Goal: Navigation & Orientation: Understand site structure

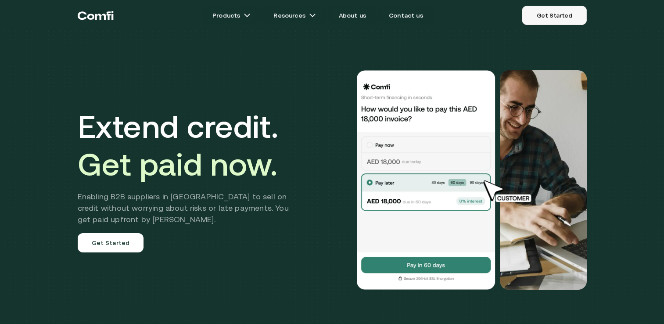
click at [541, 16] on link "Get Started" at bounding box center [554, 15] width 64 height 19
click at [513, 193] on img at bounding box center [509, 191] width 64 height 25
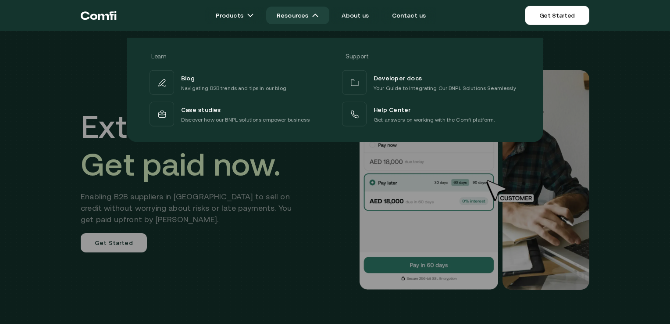
click at [316, 15] on img at bounding box center [315, 15] width 7 height 7
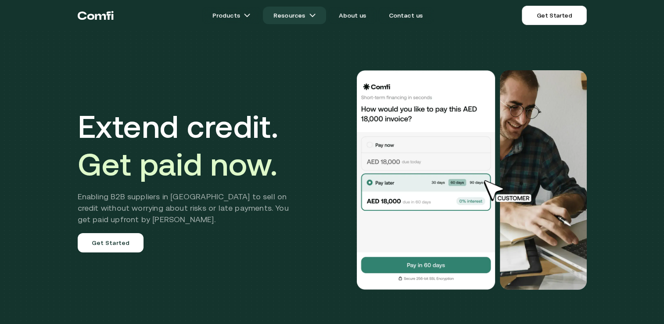
click at [316, 15] on img at bounding box center [312, 15] width 7 height 7
click at [310, 15] on link "Resources" at bounding box center [294, 16] width 63 height 18
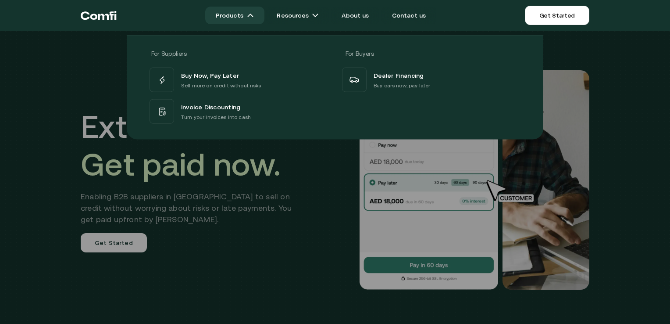
click at [254, 15] on img at bounding box center [250, 15] width 7 height 7
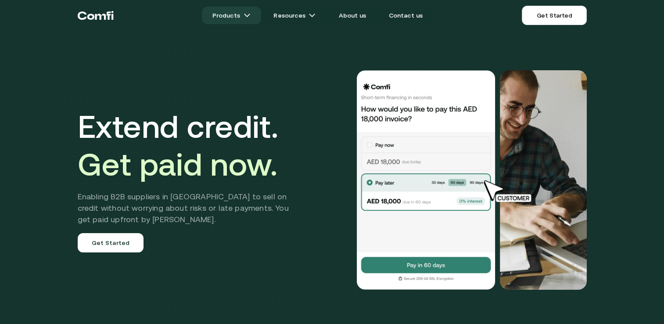
click at [256, 15] on link "Products" at bounding box center [231, 16] width 59 height 18
click at [249, 15] on img at bounding box center [246, 15] width 7 height 7
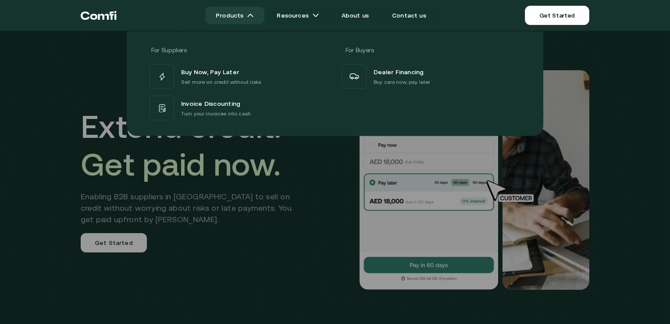
click at [238, 17] on link "Products" at bounding box center [234, 16] width 59 height 18
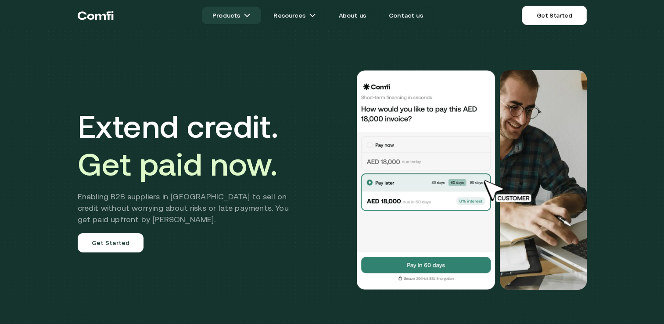
click at [238, 17] on link "Products" at bounding box center [231, 16] width 59 height 18
click at [261, 11] on link "Products" at bounding box center [231, 16] width 59 height 18
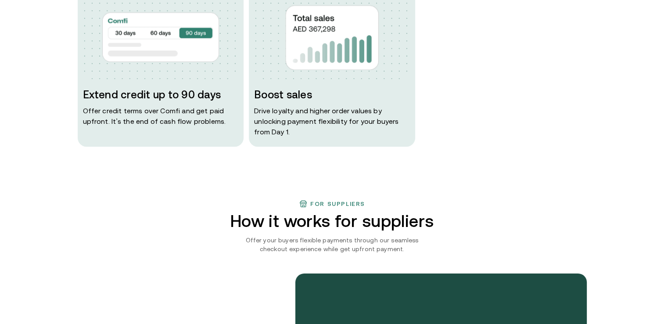
scroll to position [702, 0]
